Goal: Transaction & Acquisition: Subscribe to service/newsletter

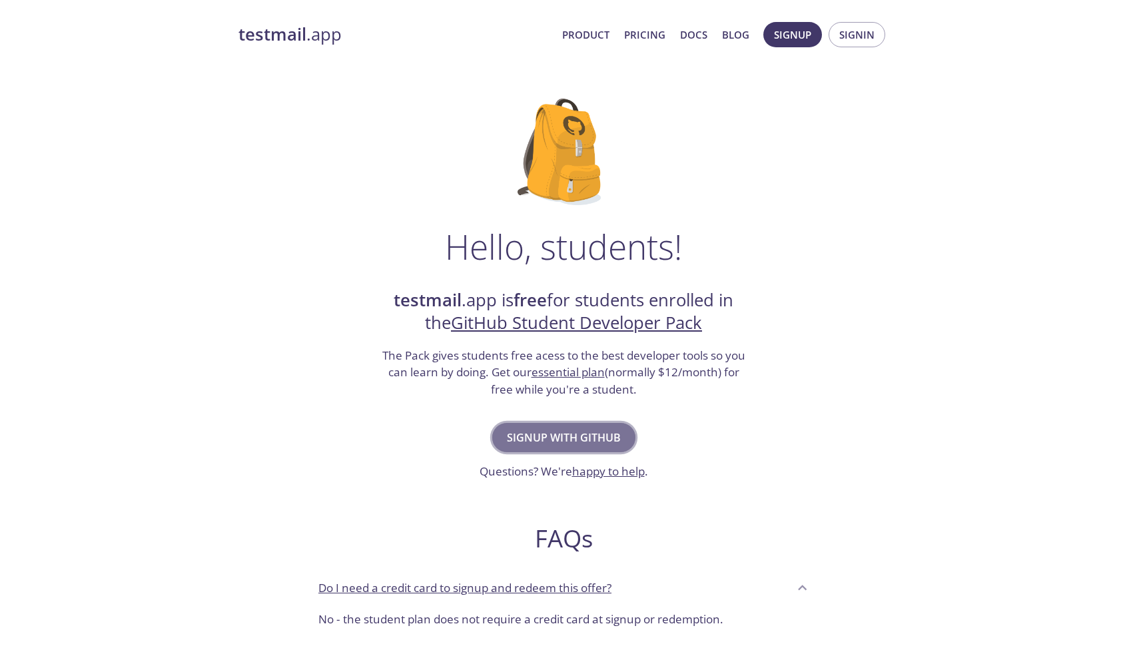
click at [561, 432] on span "Signup with GitHub" at bounding box center [564, 437] width 114 height 19
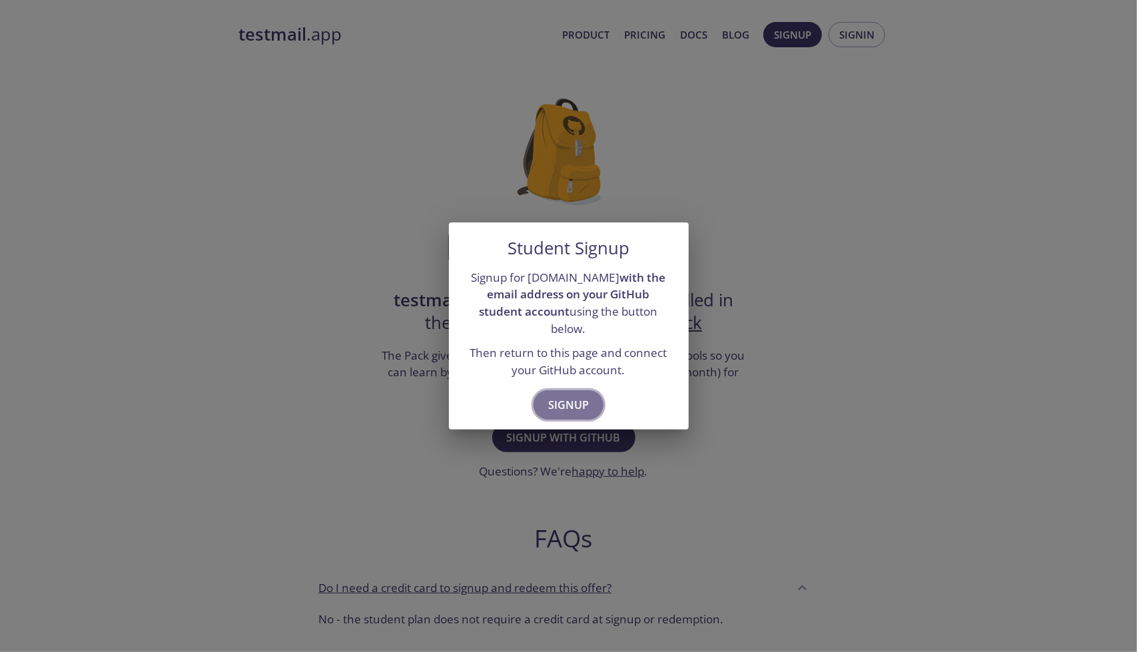
click at [550, 396] on span "Signup" at bounding box center [568, 405] width 41 height 19
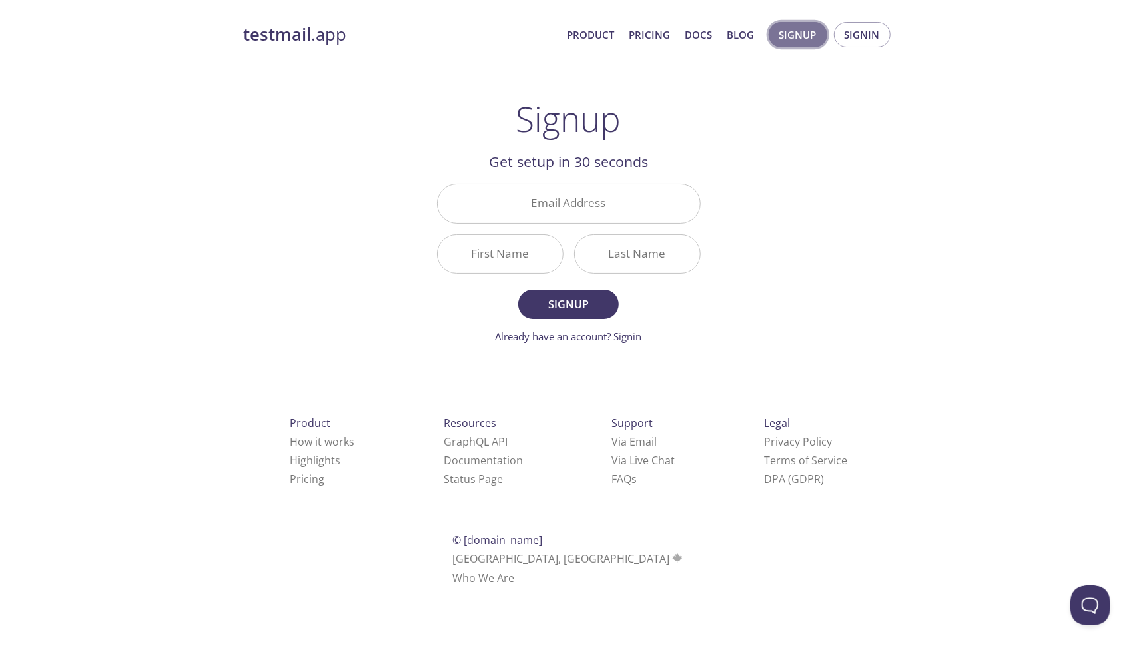
click at [804, 33] on span "Signup" at bounding box center [797, 34] width 37 height 17
click at [593, 191] on input "Email Address" at bounding box center [568, 203] width 262 height 38
type input "[EMAIL_ADDRESS][DOMAIN_NAME]"
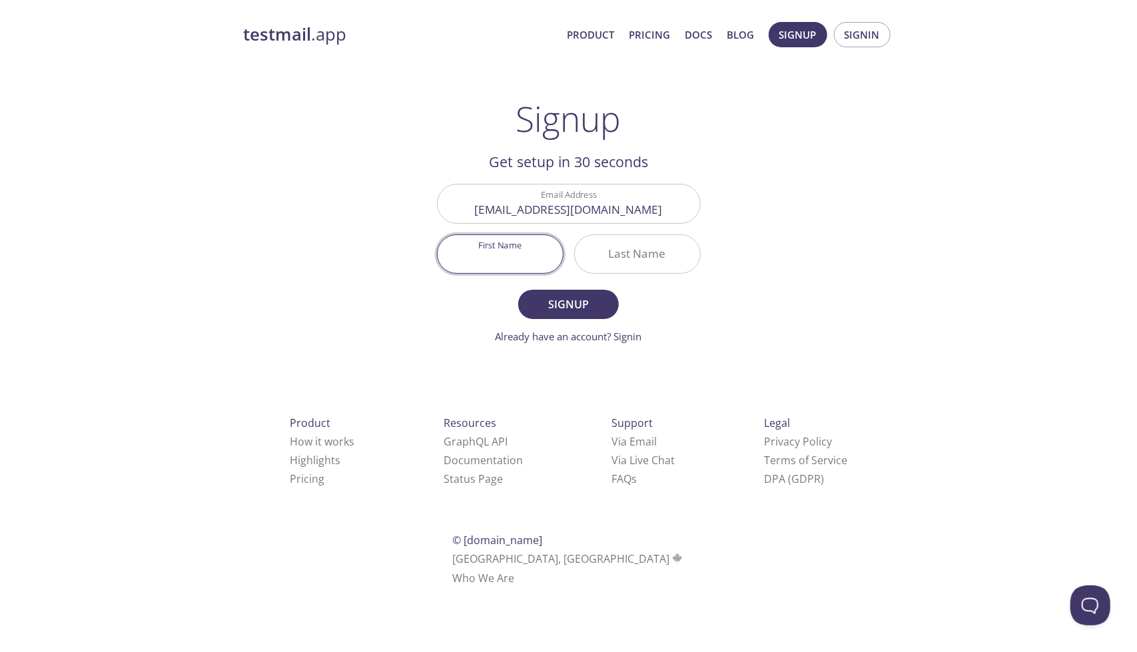
click at [495, 263] on input "First Name" at bounding box center [499, 254] width 125 height 38
type input "[PERSON_NAME]"
click at [617, 250] on input "Last Name" at bounding box center [637, 254] width 125 height 38
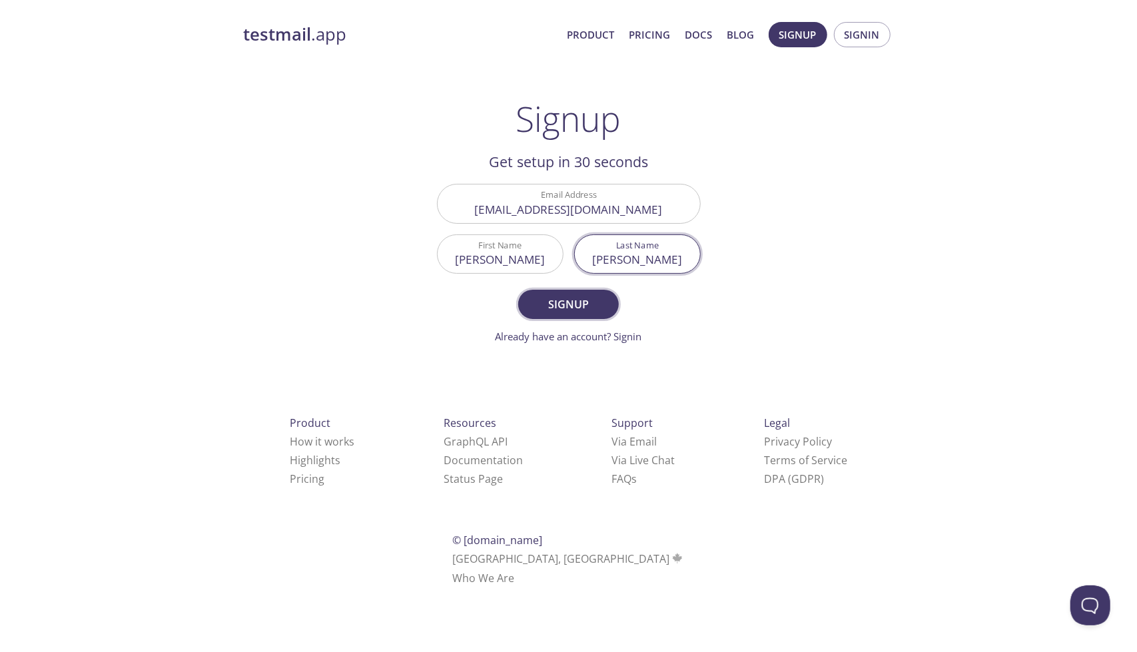
type input "[PERSON_NAME]"
click at [587, 292] on button "Signup" at bounding box center [568, 304] width 100 height 29
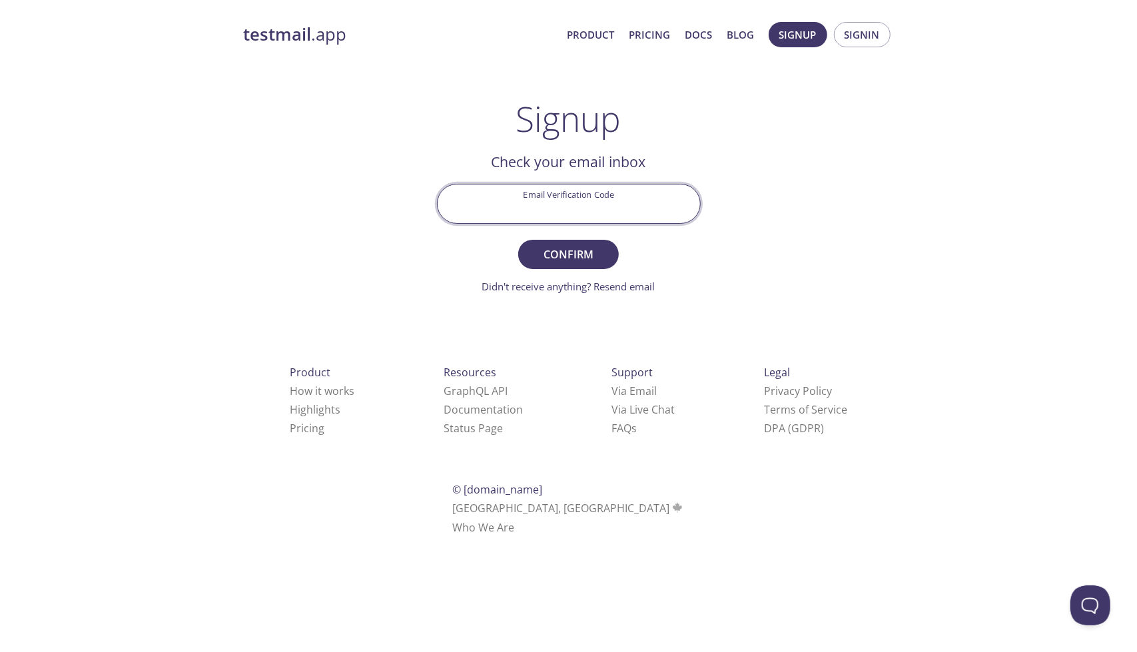
click at [579, 213] on input "Email Verification Code" at bounding box center [568, 203] width 262 height 38
click at [513, 190] on input "Email Verification Code" at bounding box center [568, 203] width 262 height 38
paste input "PWTC8GC"
type input "PWTC8GC"
click at [595, 252] on span "Confirm" at bounding box center [568, 254] width 71 height 19
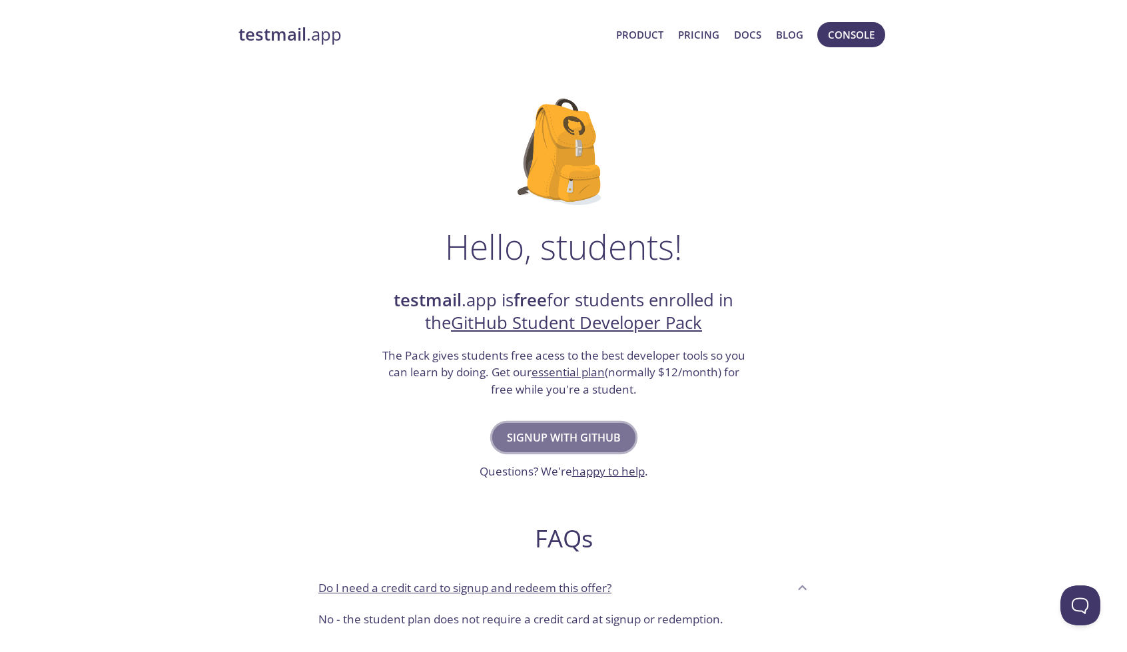
click at [573, 433] on span "Signup with GitHub" at bounding box center [564, 437] width 114 height 19
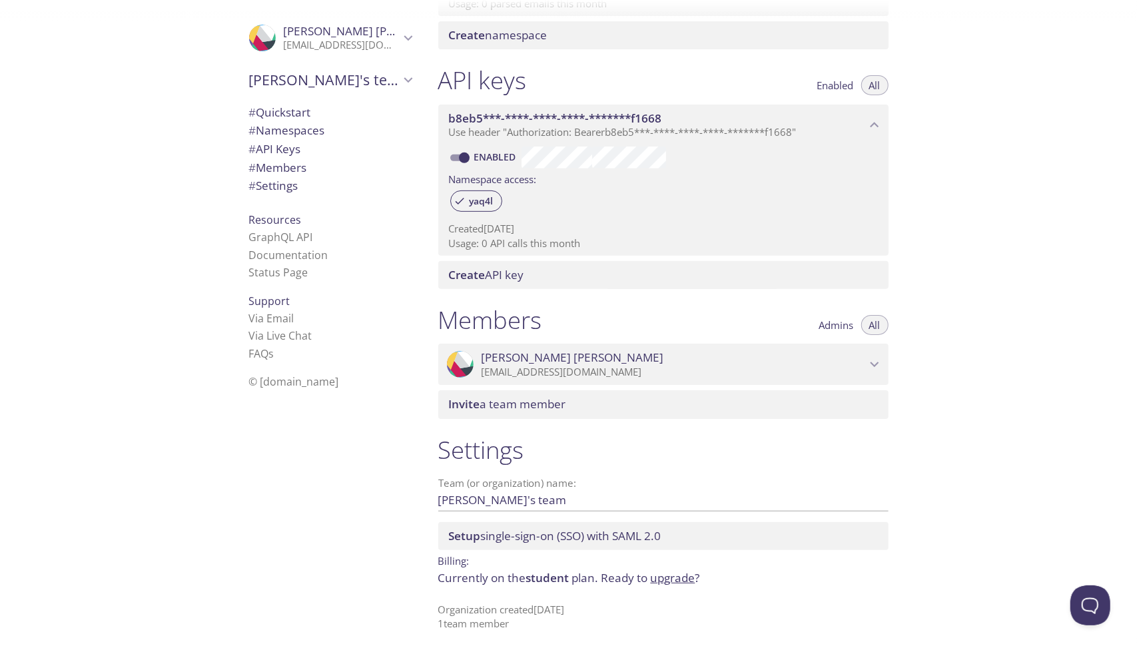
scroll to position [294, 0]
click at [601, 135] on span "Use header "Authorization: Bearer b8eb5***-****-****-****-*******f1668 "" at bounding box center [623, 131] width 348 height 13
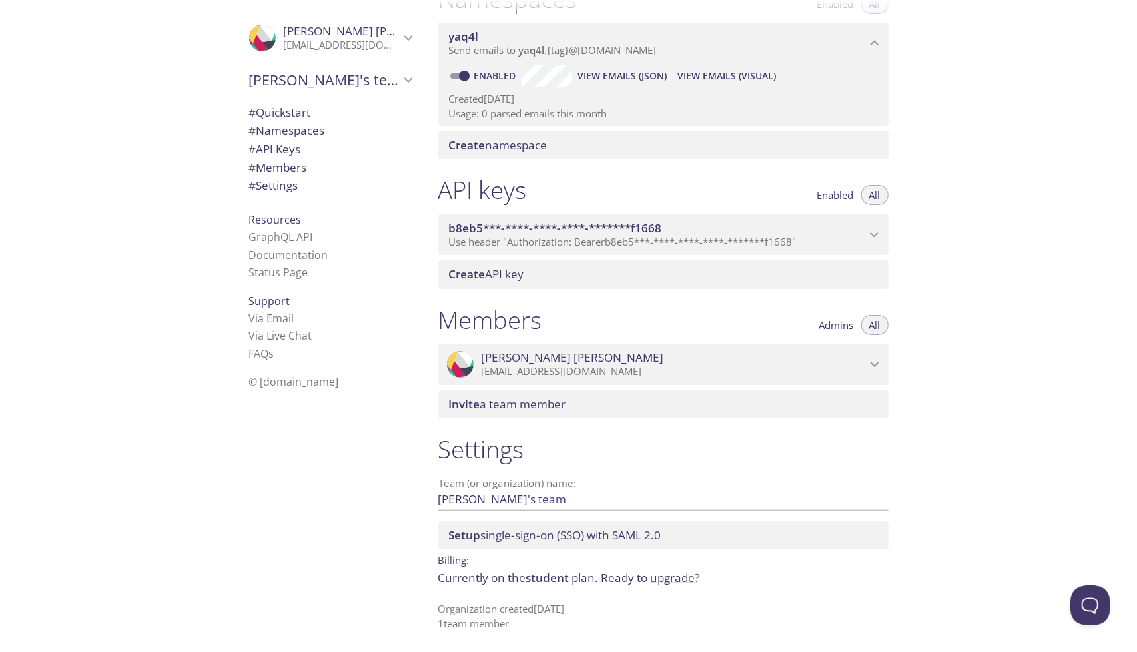
click at [601, 135] on div "Quickstart Send a test email to [EMAIL_ADDRESS][DOMAIN_NAME] and then click her…" at bounding box center [669, 142] width 482 height 652
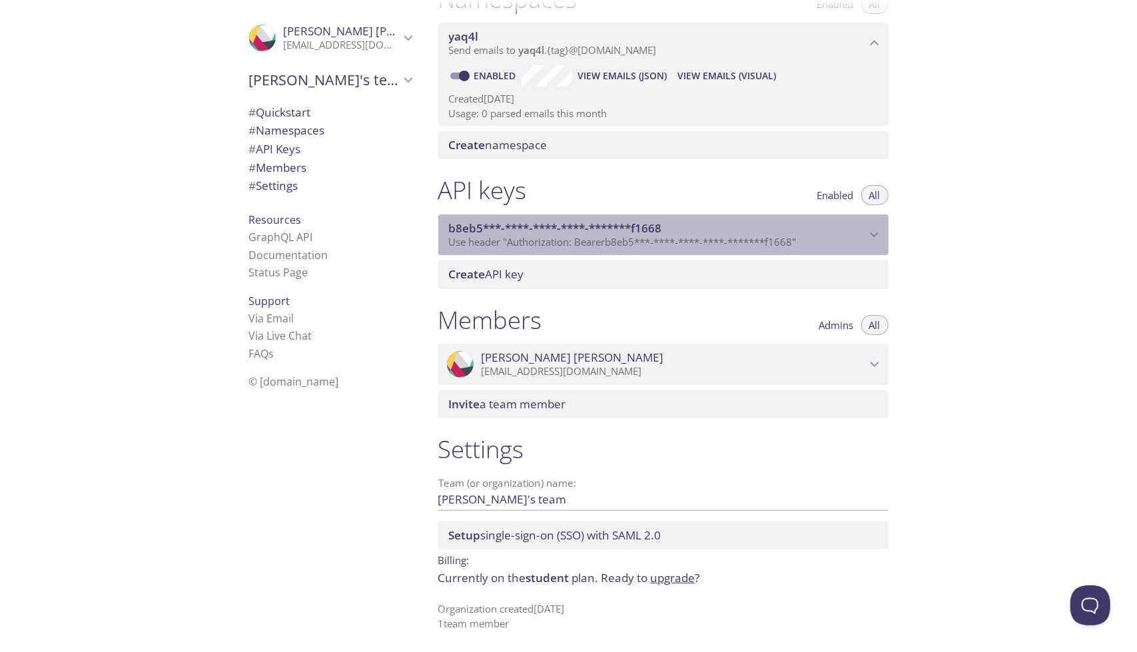
click at [572, 236] on span "Use header "Authorization: Bearer b8eb5***-****-****-****-*******f1668 "" at bounding box center [623, 241] width 348 height 13
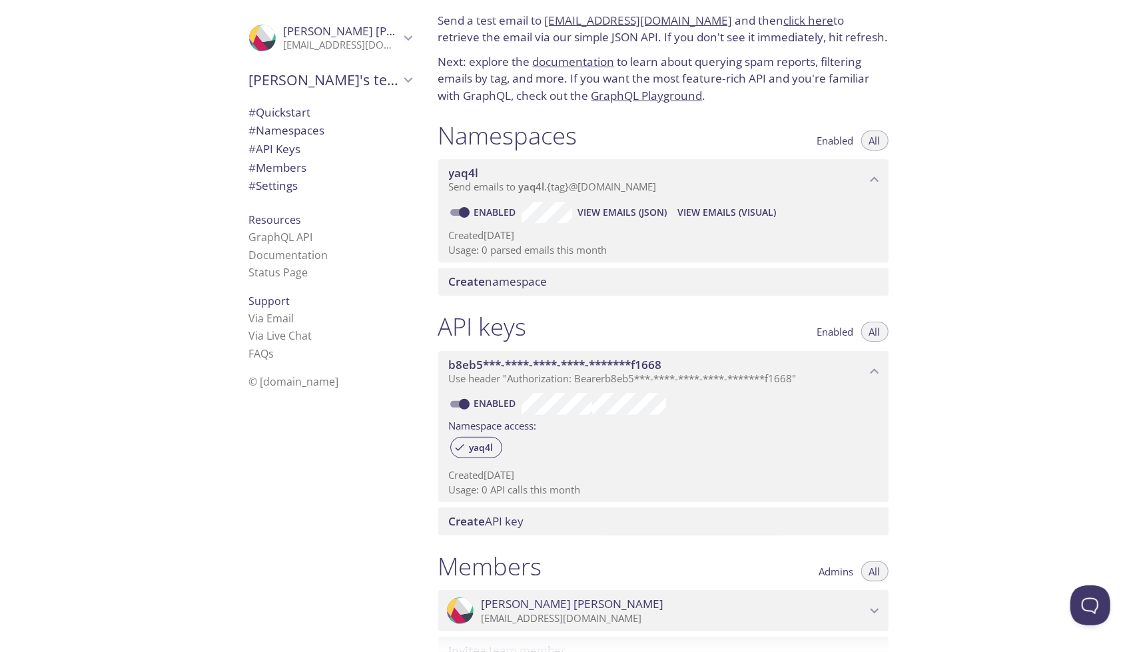
scroll to position [47, 0]
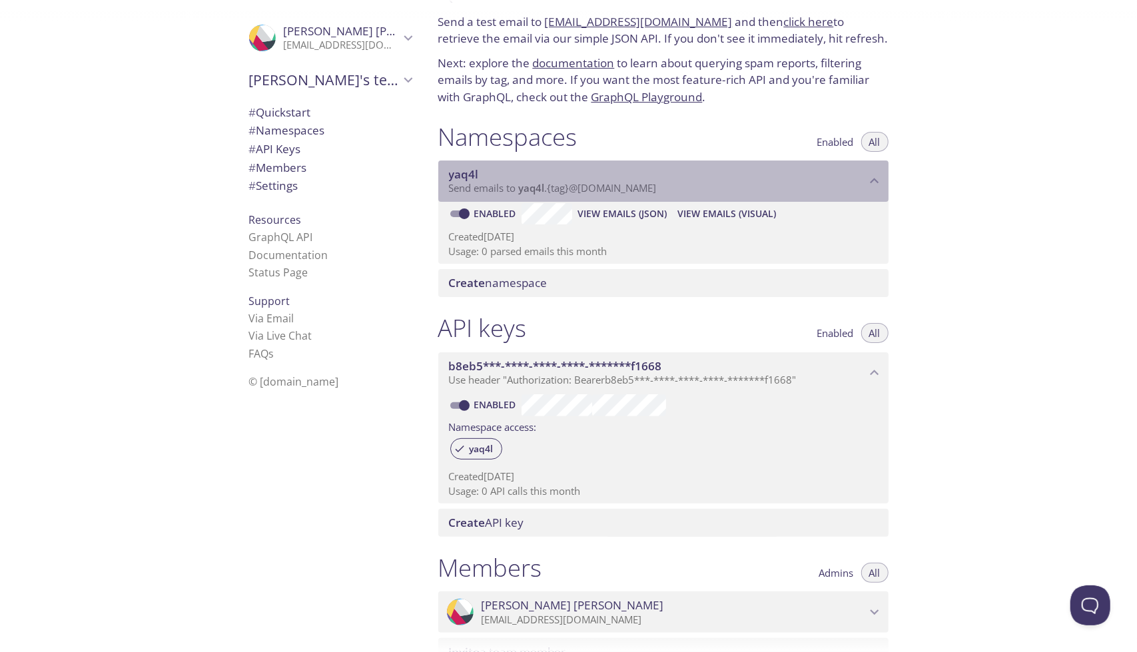
click at [580, 186] on span "Send emails to yaq4l . {tag} @[DOMAIN_NAME]" at bounding box center [553, 187] width 208 height 13
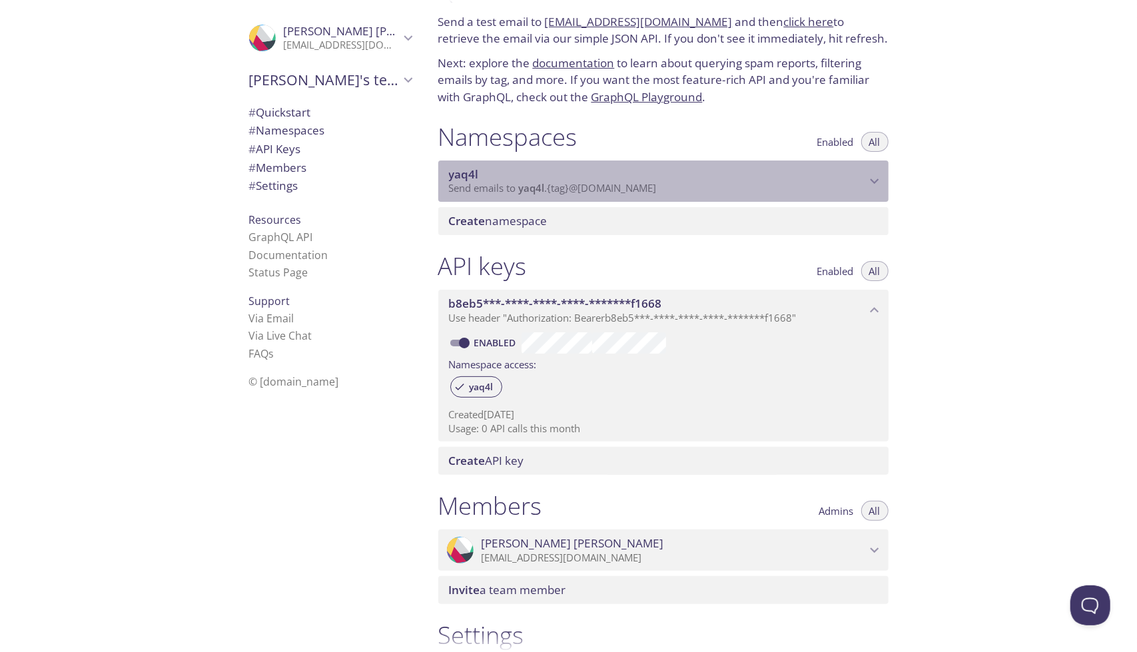
click at [580, 186] on span "Send emails to yaq4l . {tag} @[DOMAIN_NAME]" at bounding box center [553, 187] width 208 height 13
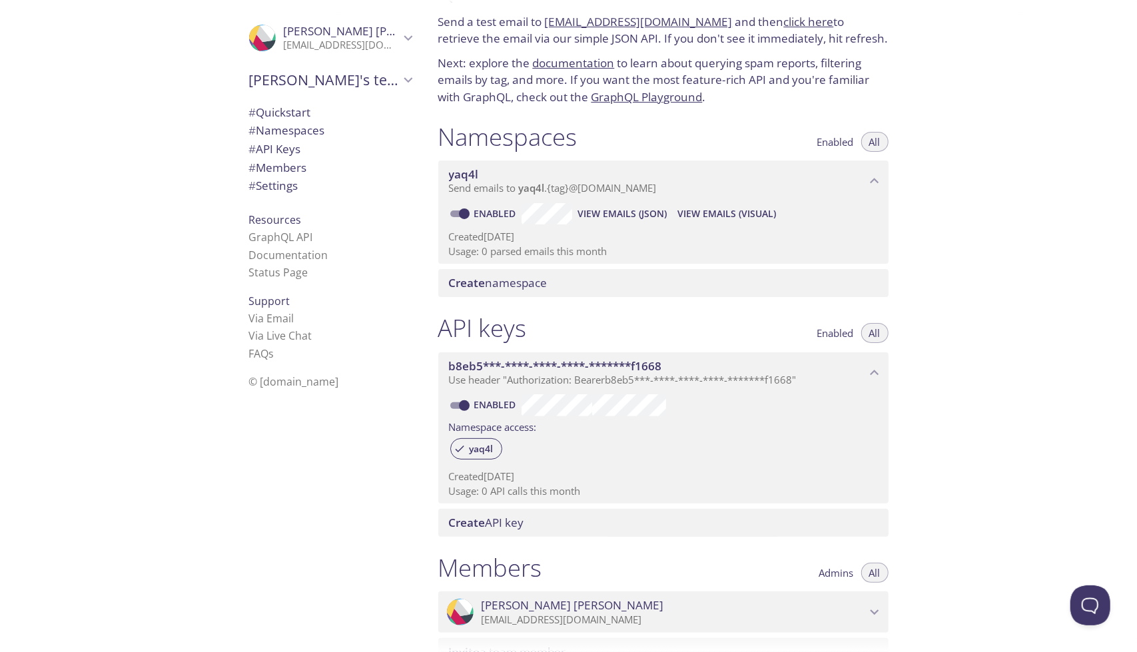
scroll to position [0, 0]
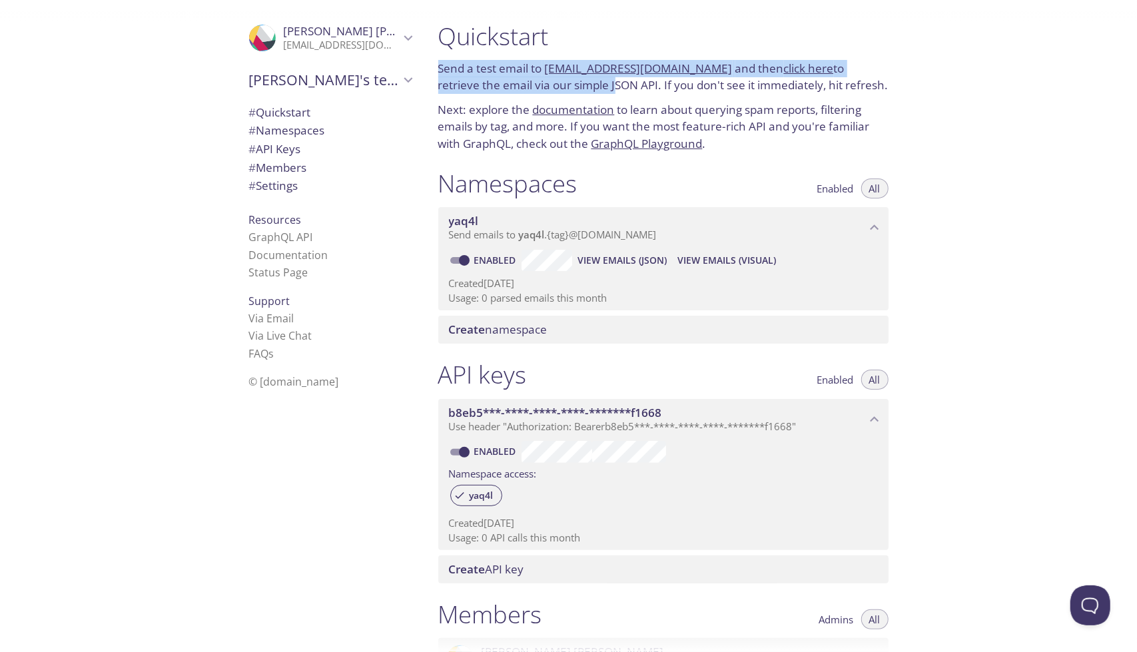
drag, startPoint x: 437, startPoint y: 73, endPoint x: 567, endPoint y: 87, distance: 131.3
click at [567, 87] on div "Quickstart Send a test email to [EMAIL_ADDRESS][DOMAIN_NAME] and then click her…" at bounding box center [663, 86] width 471 height 147
click at [567, 87] on p "Send a test email to [EMAIL_ADDRESS][DOMAIN_NAME] and then click here to retrie…" at bounding box center [663, 77] width 450 height 34
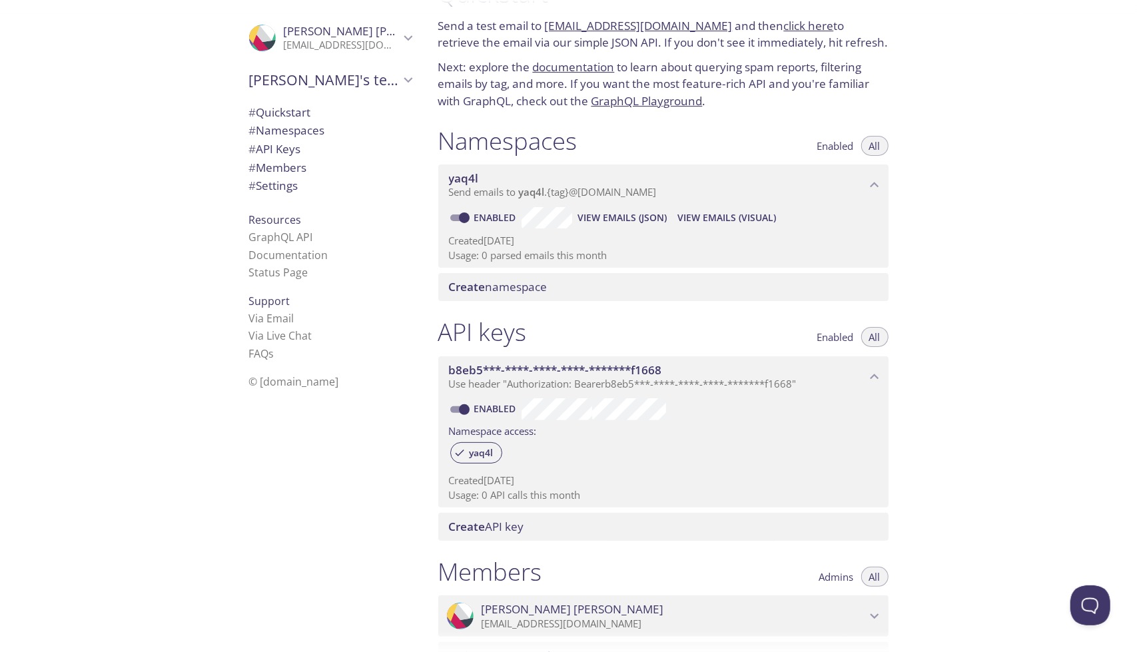
scroll to position [45, 0]
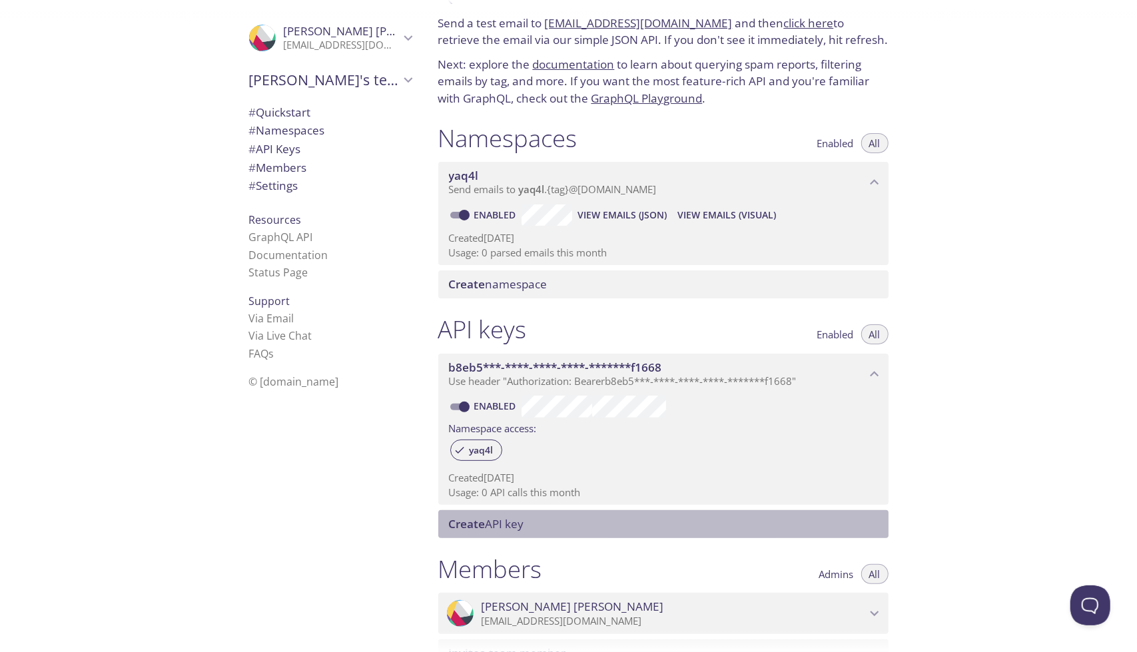
click at [519, 525] on span "Create API key" at bounding box center [486, 523] width 75 height 15
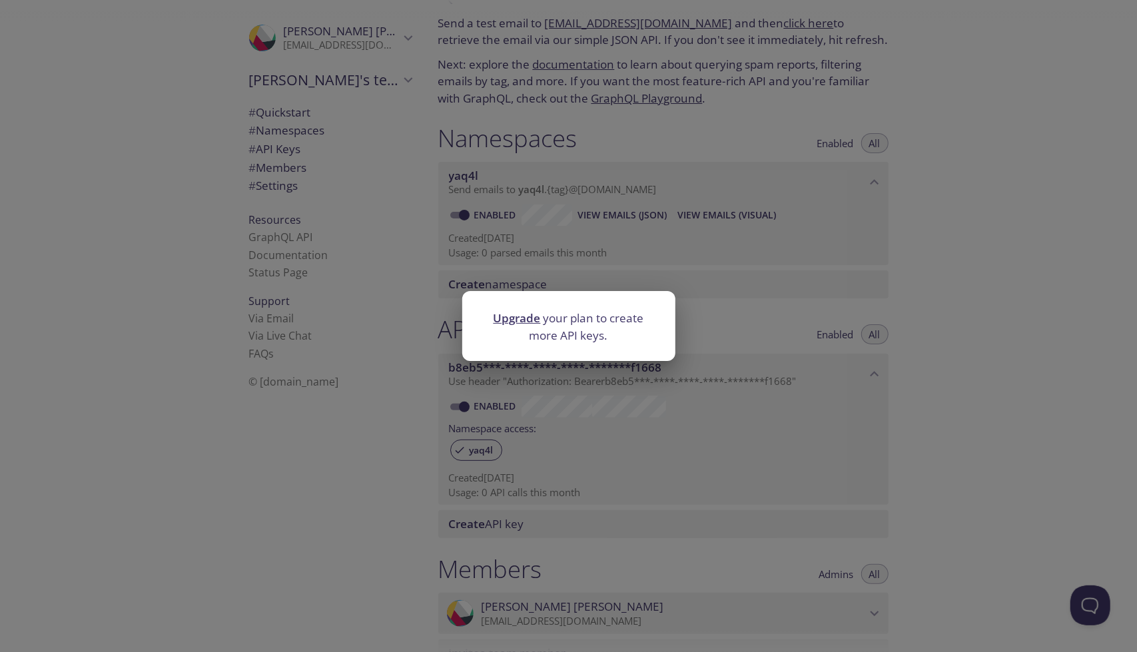
click at [511, 366] on div "Upgrade your plan to create more API keys." at bounding box center [568, 326] width 1137 height 652
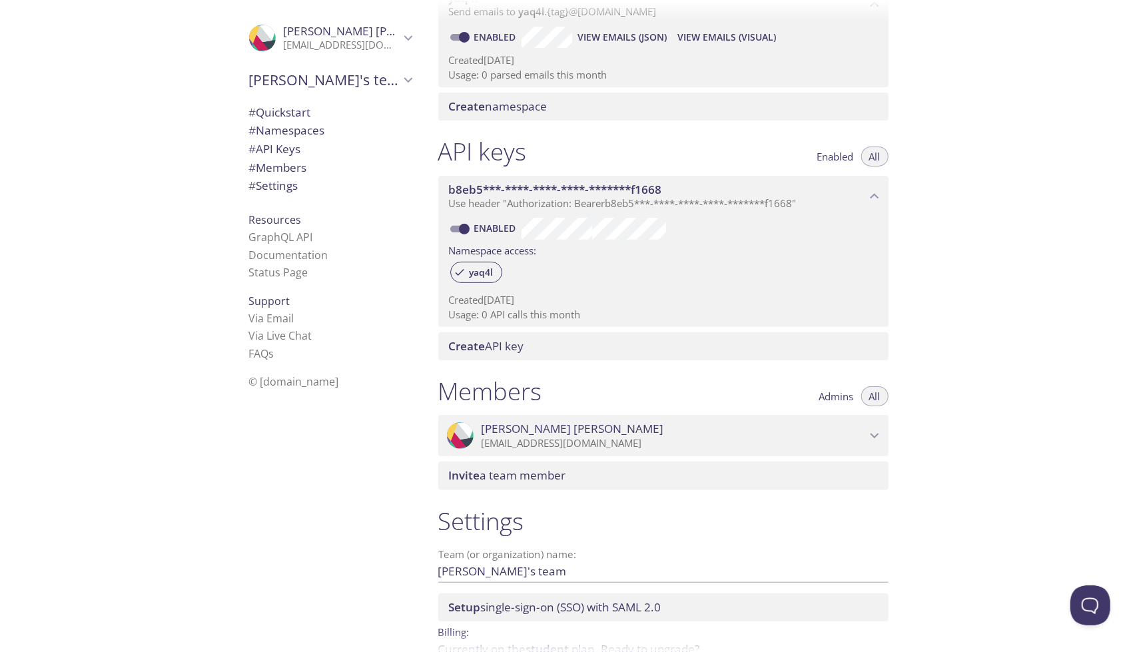
scroll to position [224, 0]
click at [579, 426] on span "[PERSON_NAME]" at bounding box center [673, 428] width 384 height 15
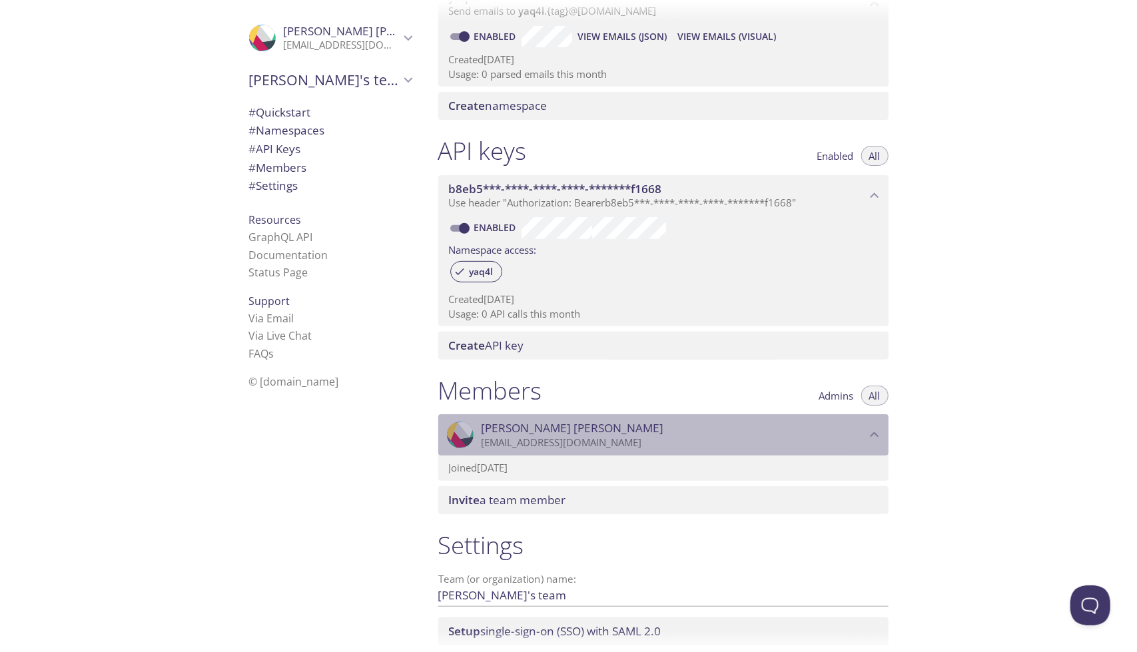
click at [579, 426] on span "[PERSON_NAME]" at bounding box center [673, 428] width 384 height 15
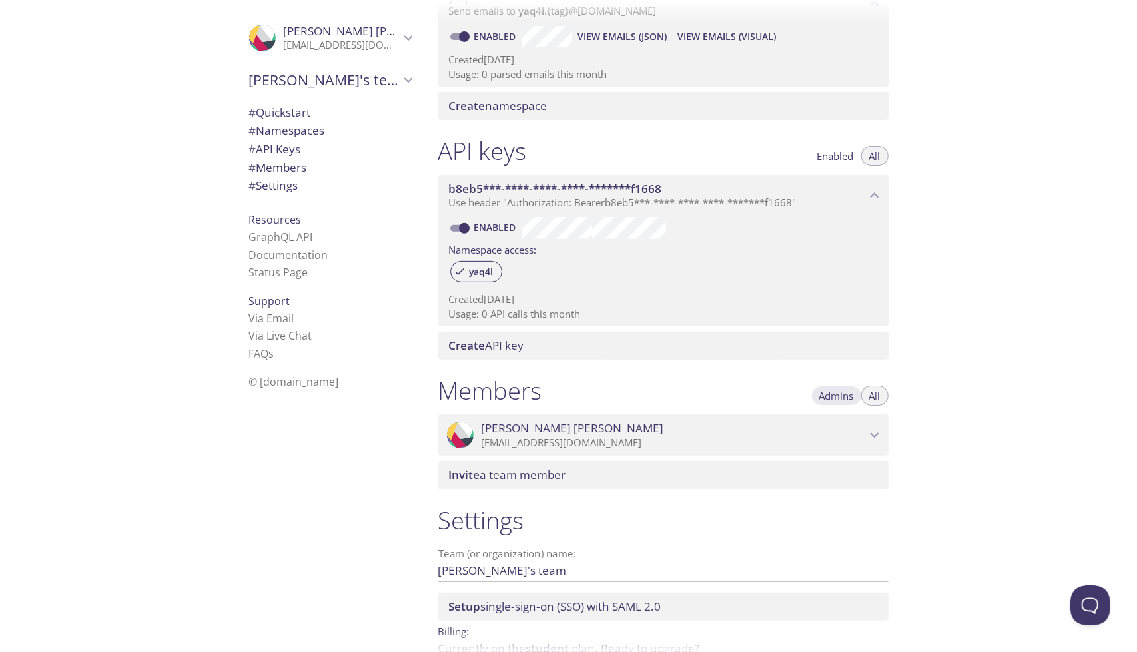
click at [833, 396] on span "Admins" at bounding box center [836, 396] width 35 height 0
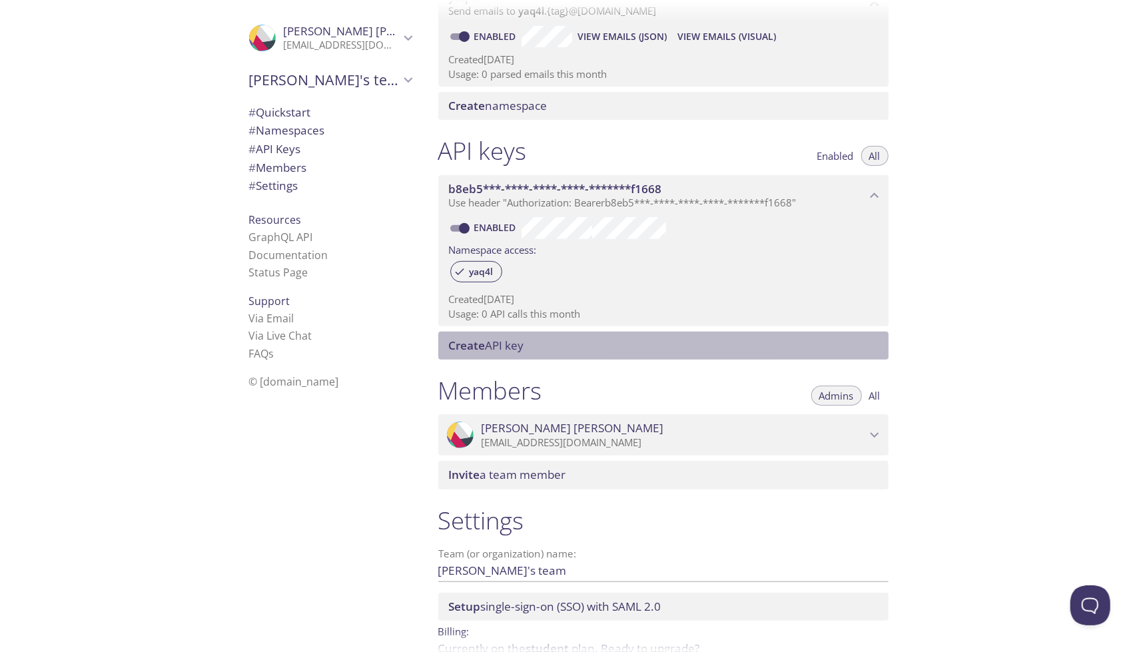
click at [688, 348] on span "Create API key" at bounding box center [666, 345] width 434 height 15
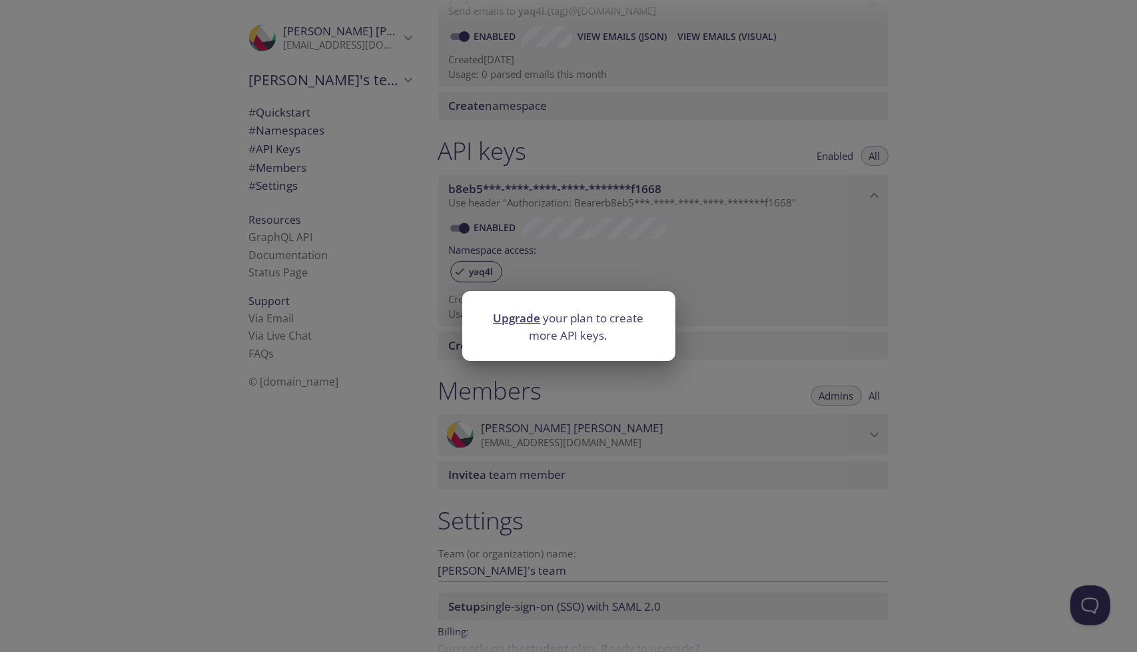
click at [528, 314] on link "Upgrade" at bounding box center [516, 317] width 47 height 15
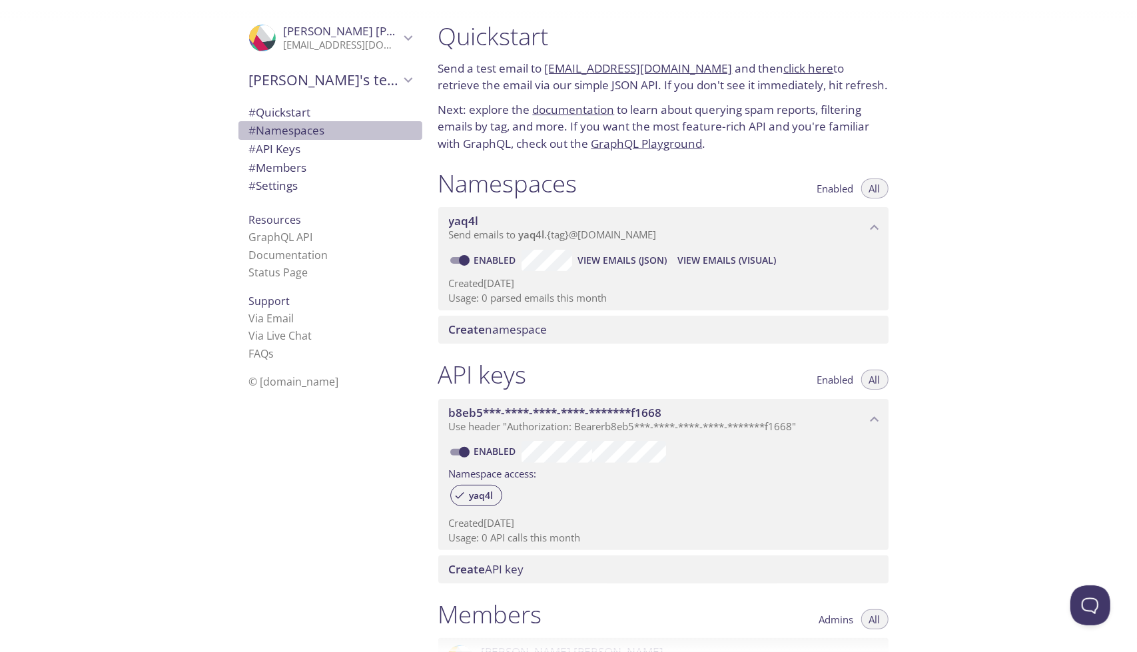
click at [296, 134] on span "# Namespaces" at bounding box center [287, 130] width 76 height 15
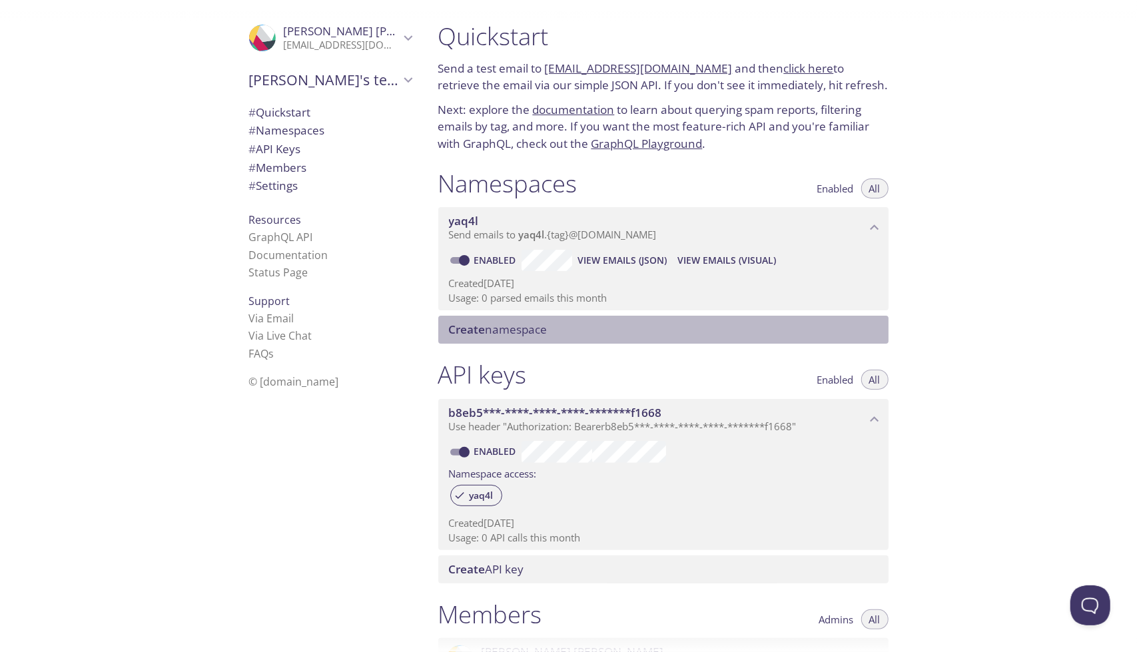
click at [562, 333] on span "Create namespace" at bounding box center [666, 329] width 434 height 15
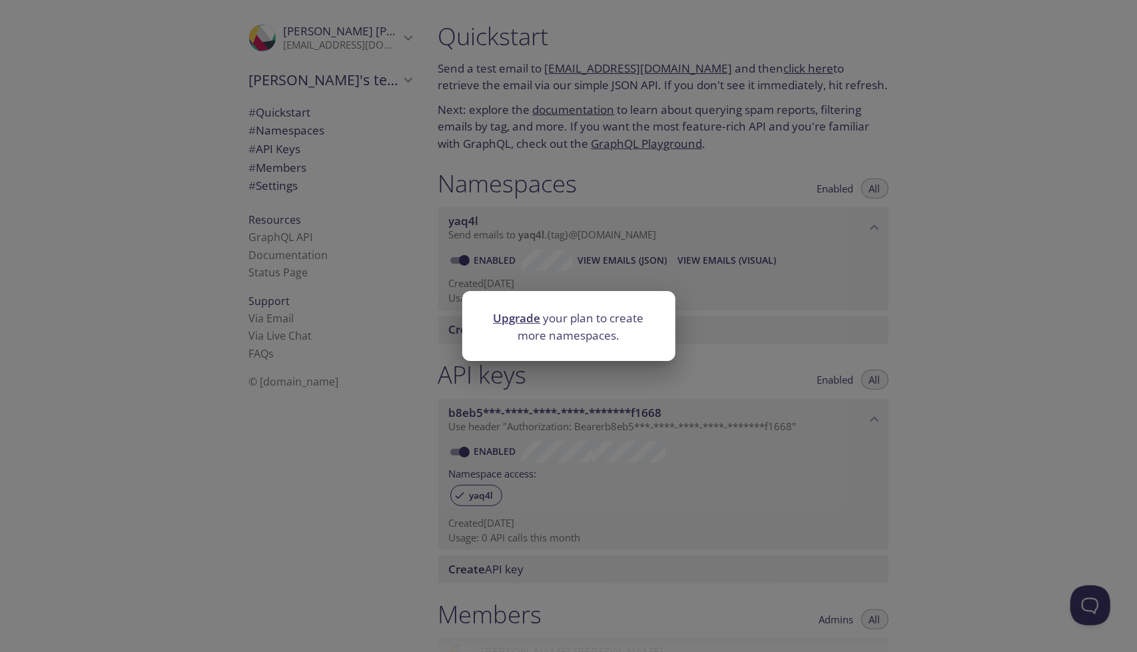
click at [575, 364] on div "Upgrade your plan to create more namespaces." at bounding box center [568, 326] width 1137 height 652
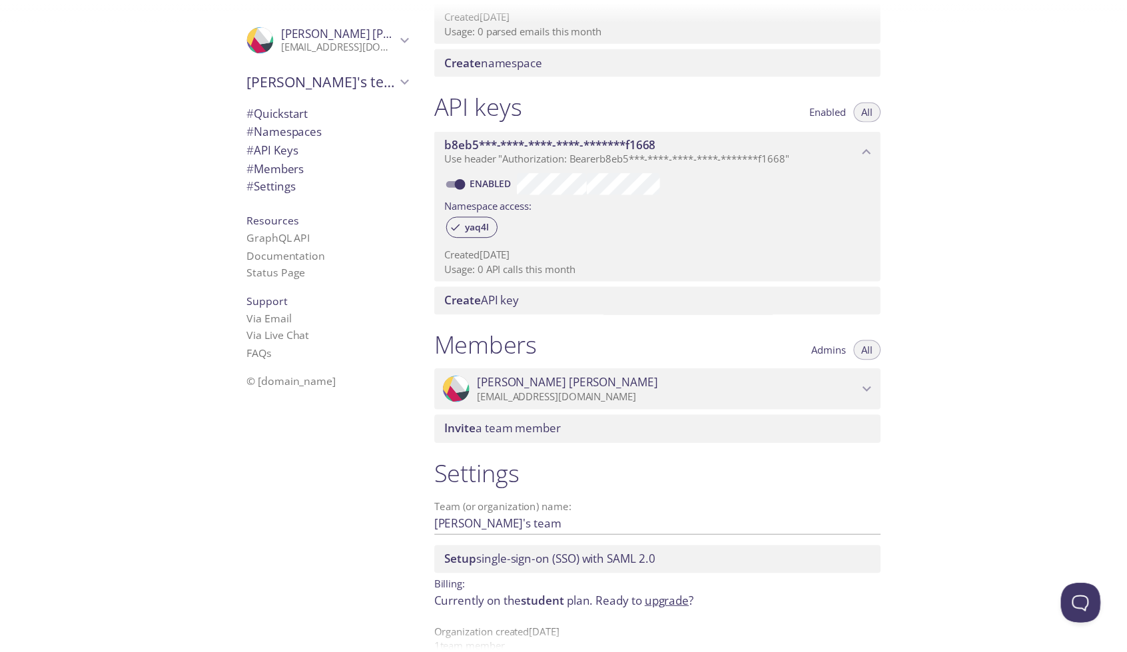
scroll to position [294, 0]
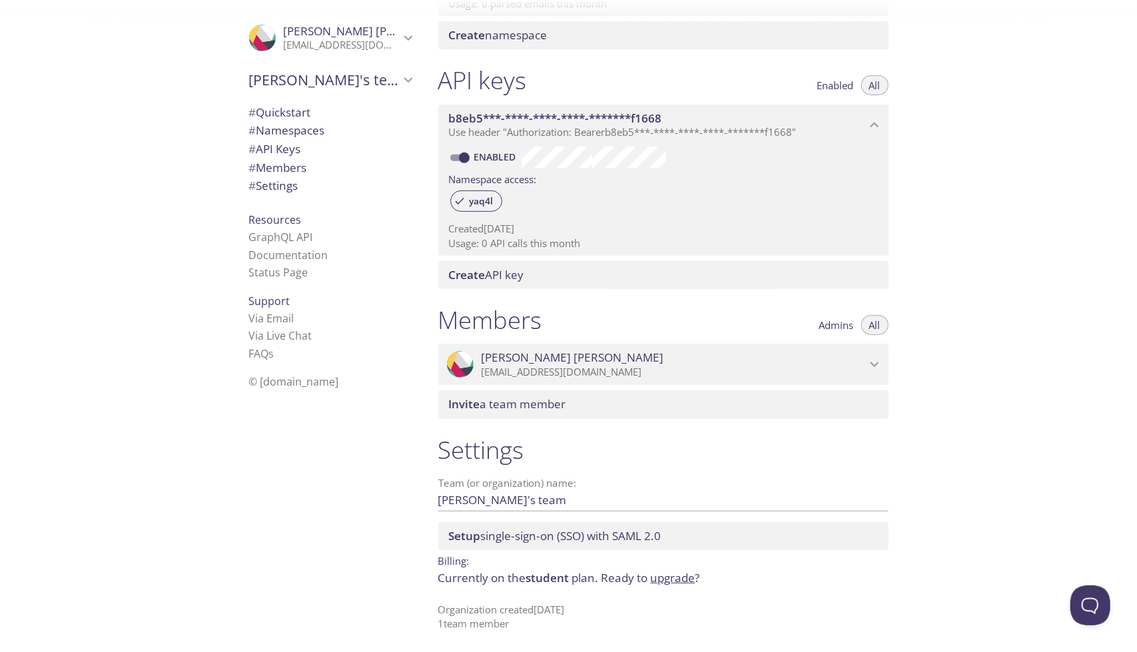
click at [657, 579] on link "upgrade" at bounding box center [673, 577] width 45 height 15
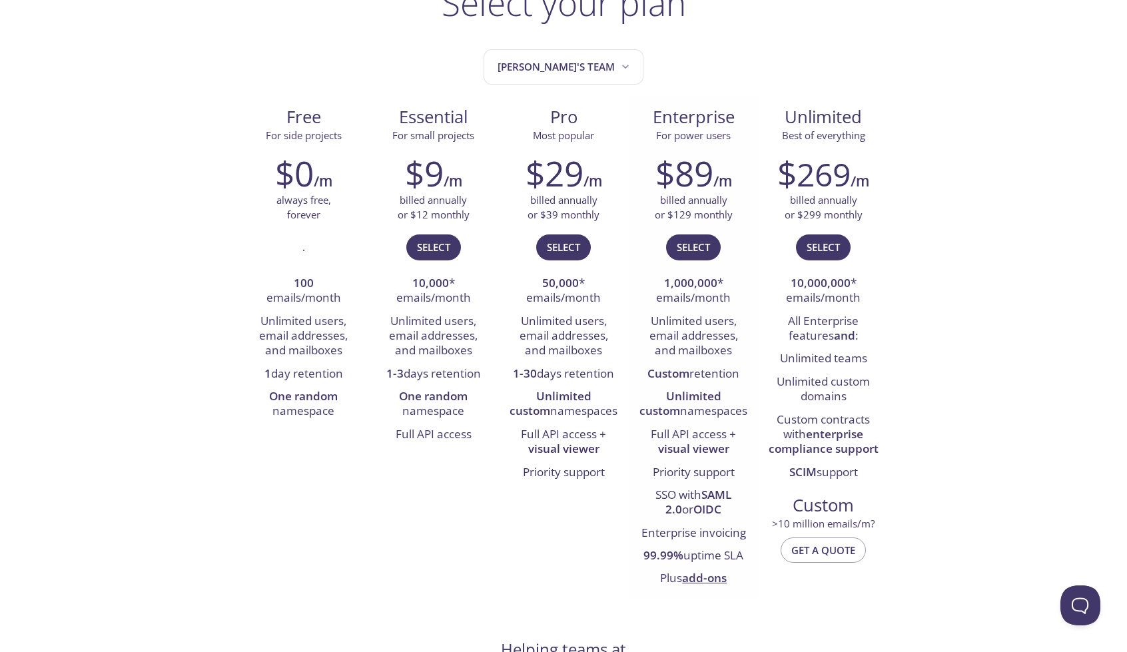
scroll to position [115, 0]
click at [816, 250] on span "Select" at bounding box center [822, 248] width 33 height 17
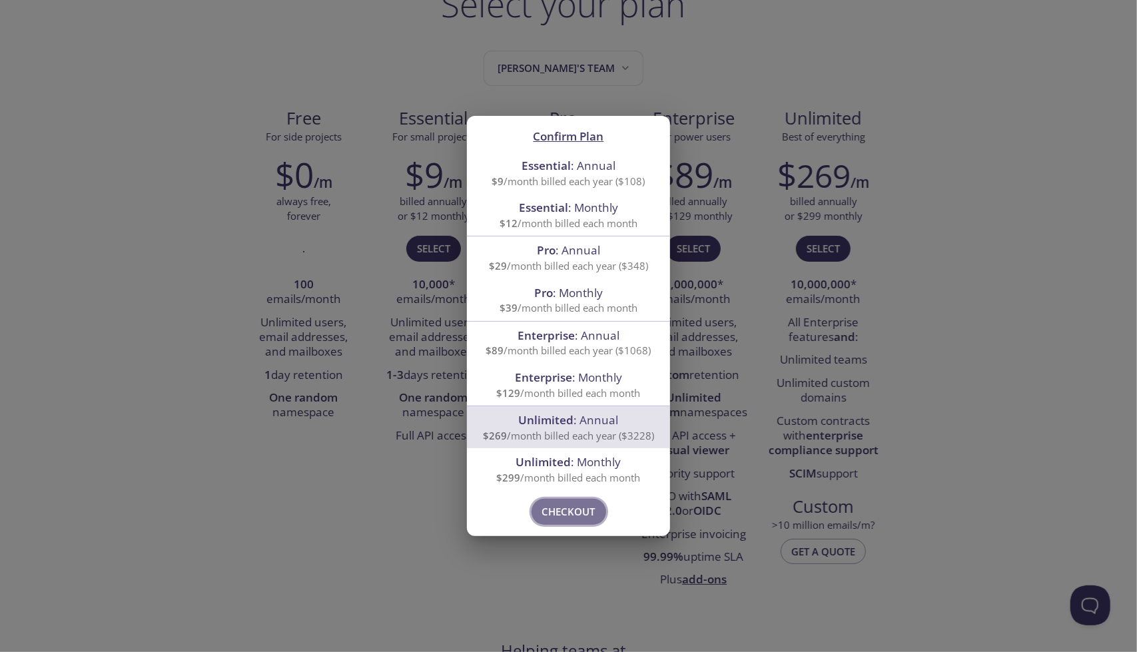
click at [572, 513] on span "Checkout" at bounding box center [568, 511] width 53 height 17
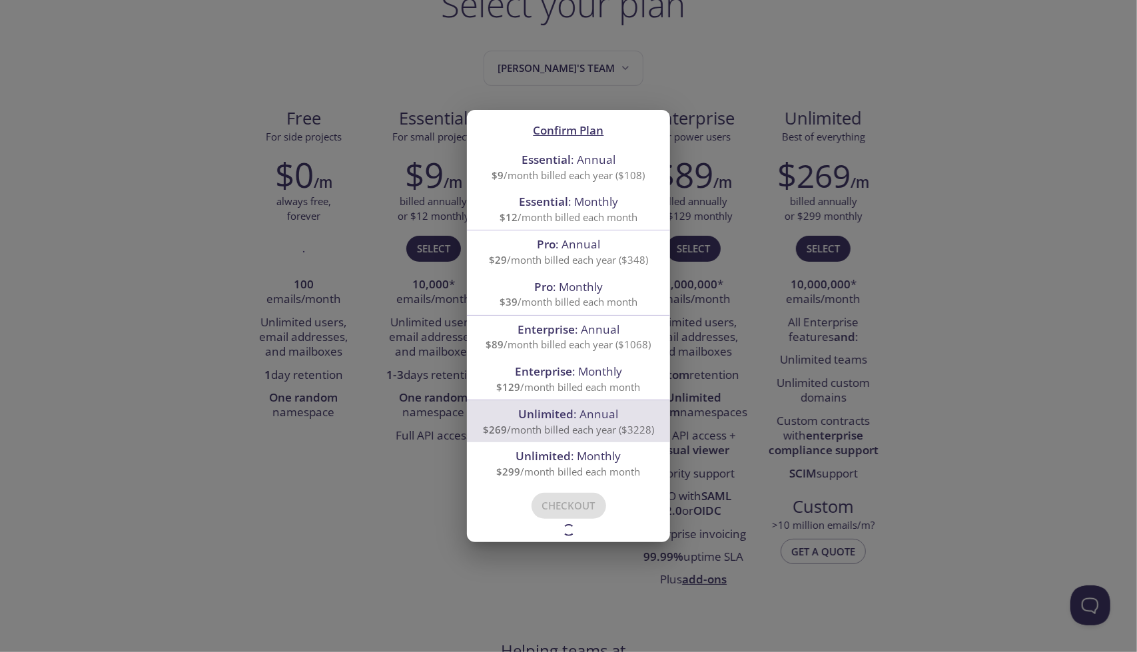
click at [364, 453] on div "Confirm Plan Essential : Annual $9 /month billed each year ($108) Essential : M…" at bounding box center [568, 326] width 1137 height 652
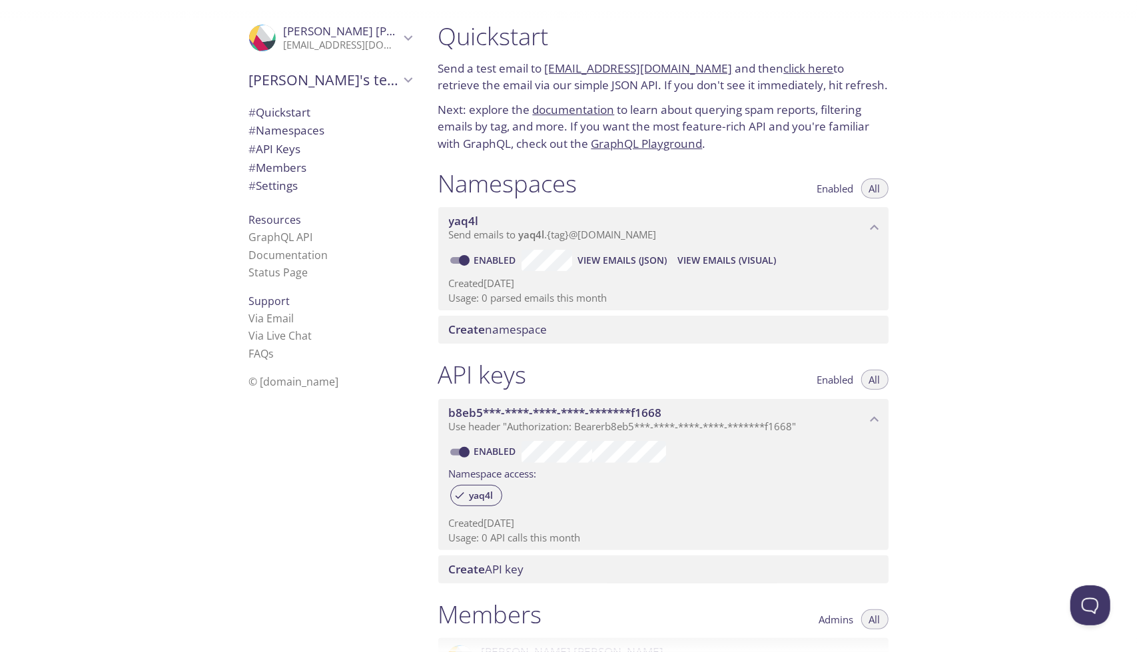
scroll to position [294, 0]
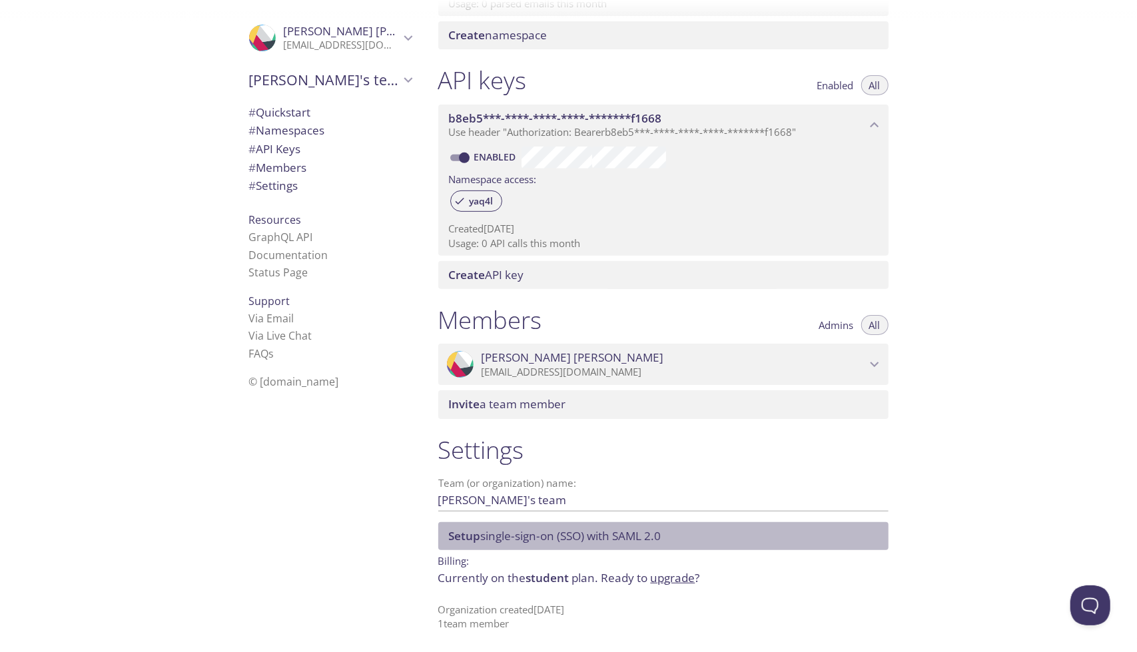
click at [552, 539] on span "Setup single-sign-on (SSO) with SAML 2.0" at bounding box center [555, 535] width 212 height 15
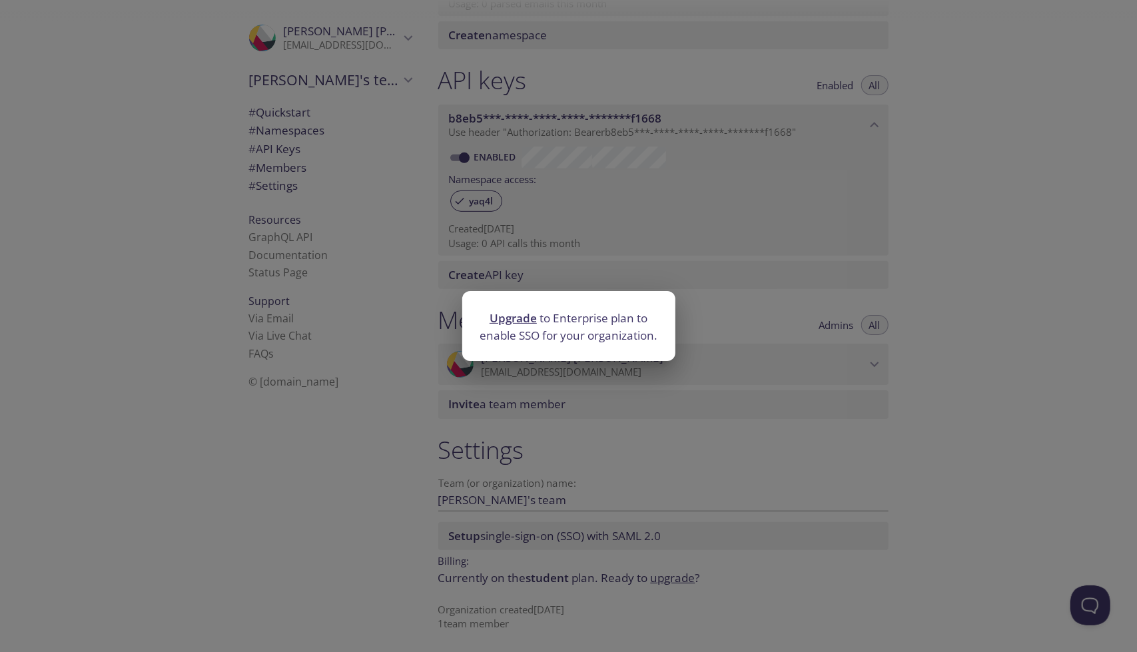
click at [527, 432] on div "Upgrade to Enterprise plan to enable SSO for your organization." at bounding box center [568, 326] width 1137 height 652
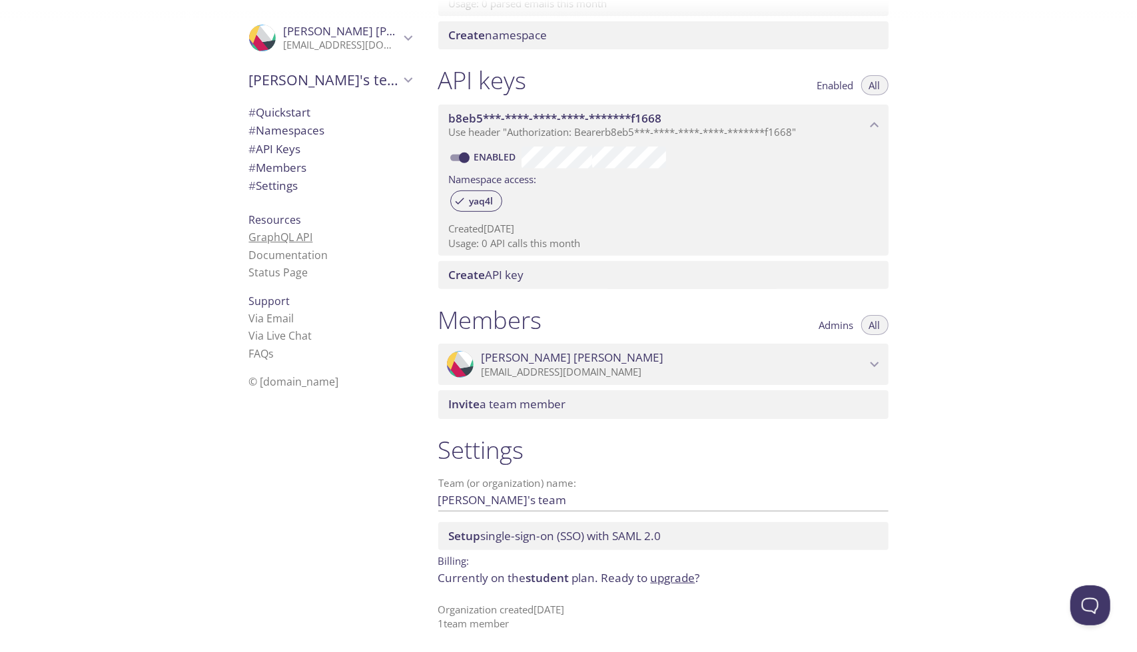
click at [292, 235] on link "GraphQL API" at bounding box center [281, 237] width 64 height 15
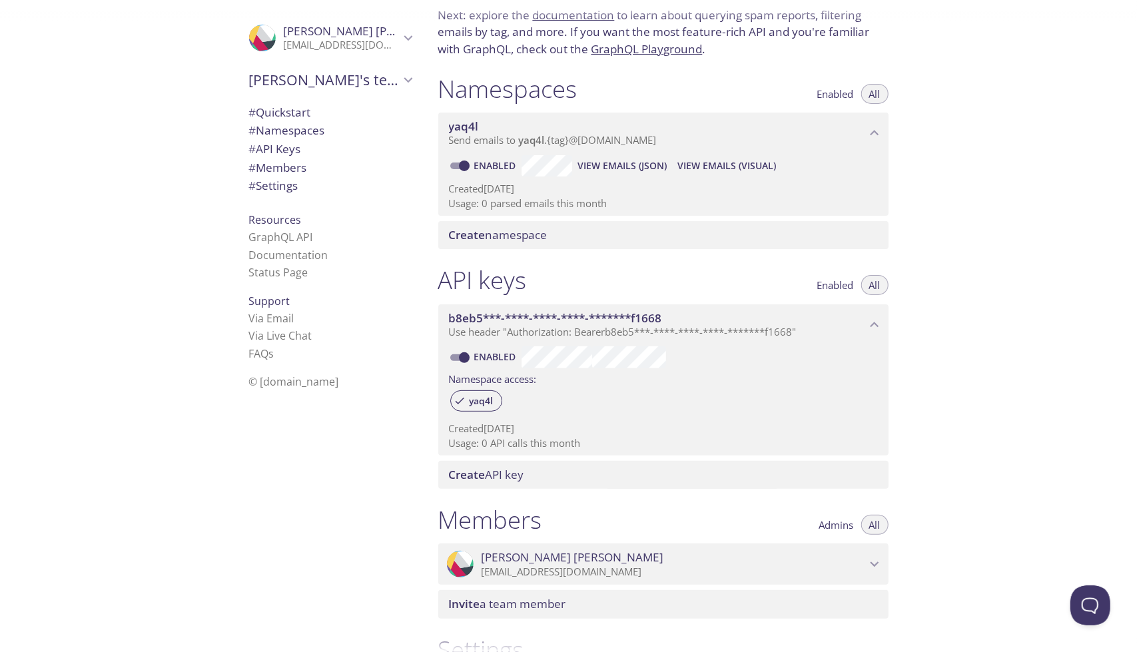
scroll to position [0, 0]
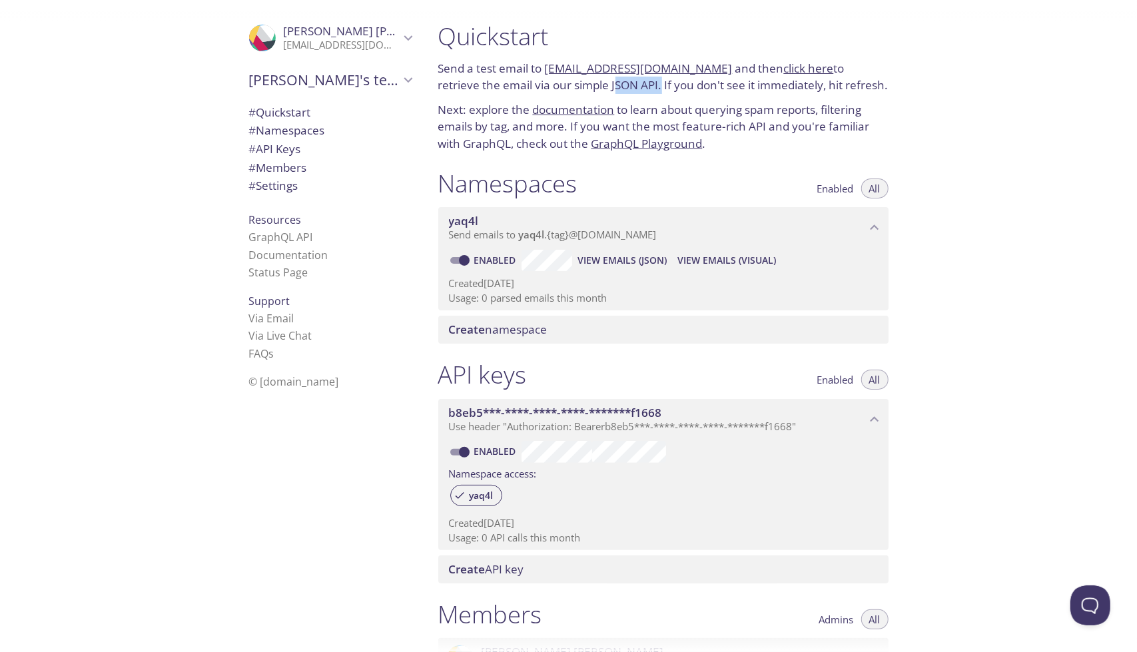
drag, startPoint x: 569, startPoint y: 82, endPoint x: 615, endPoint y: 84, distance: 46.0
click at [615, 84] on p "Send a test email to [EMAIL_ADDRESS][DOMAIN_NAME] and then click here to retrie…" at bounding box center [663, 77] width 450 height 34
drag, startPoint x: 615, startPoint y: 84, endPoint x: 566, endPoint y: 94, distance: 49.6
click at [566, 94] on p "Send a test email to [EMAIL_ADDRESS][DOMAIN_NAME] and then click here to retrie…" at bounding box center [663, 77] width 450 height 34
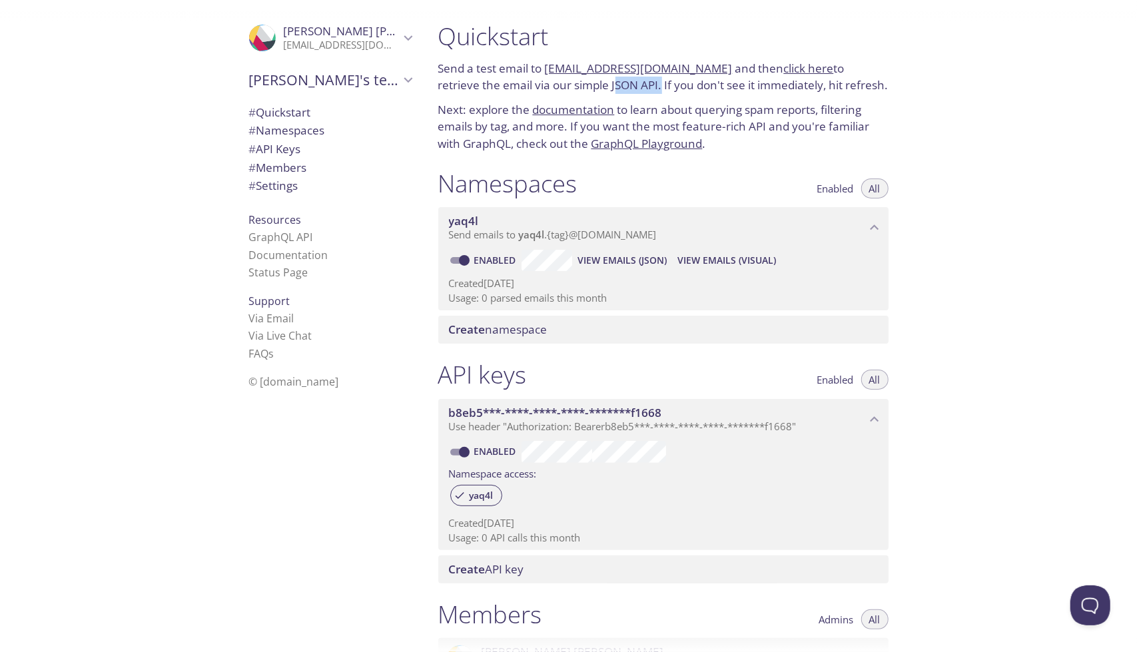
click at [566, 94] on p "Send a test email to [EMAIL_ADDRESS][DOMAIN_NAME] and then click here to retrie…" at bounding box center [663, 77] width 450 height 34
drag, startPoint x: 617, startPoint y: 79, endPoint x: 587, endPoint y: 85, distance: 29.9
click at [587, 85] on p "Send a test email to [EMAIL_ADDRESS][DOMAIN_NAME] and then click here to retrie…" at bounding box center [663, 77] width 450 height 34
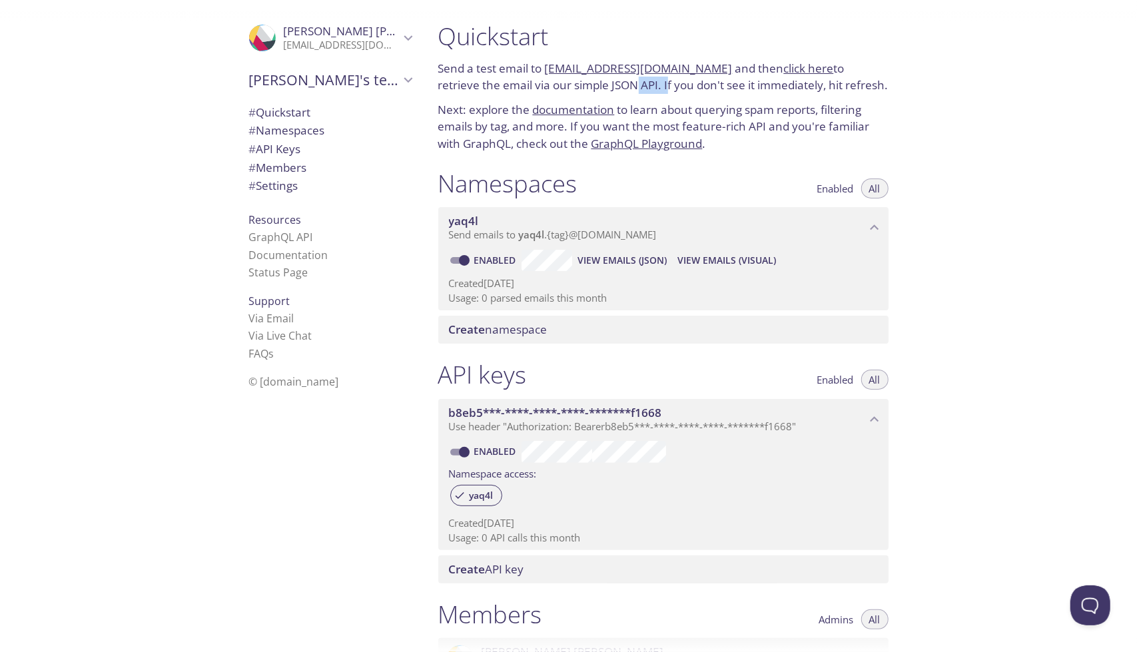
drag, startPoint x: 587, startPoint y: 85, endPoint x: 622, endPoint y: 83, distance: 34.7
click at [622, 83] on p "Send a test email to [EMAIL_ADDRESS][DOMAIN_NAME] and then click here to retrie…" at bounding box center [663, 77] width 450 height 34
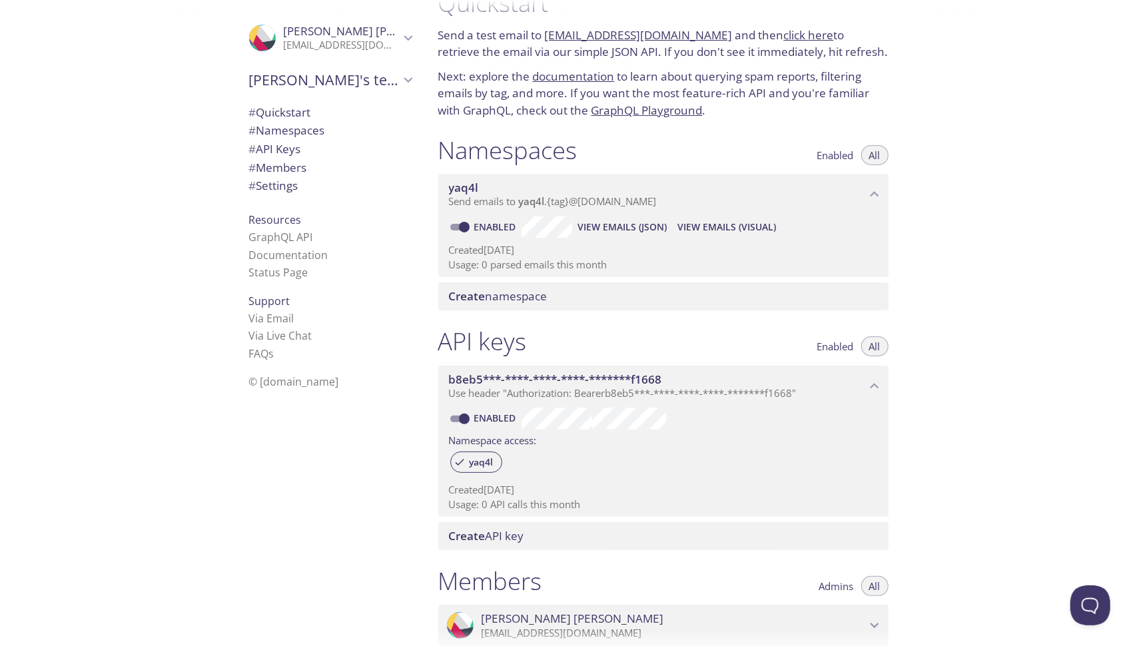
scroll to position [36, 0]
